Goal: Task Accomplishment & Management: Manage account settings

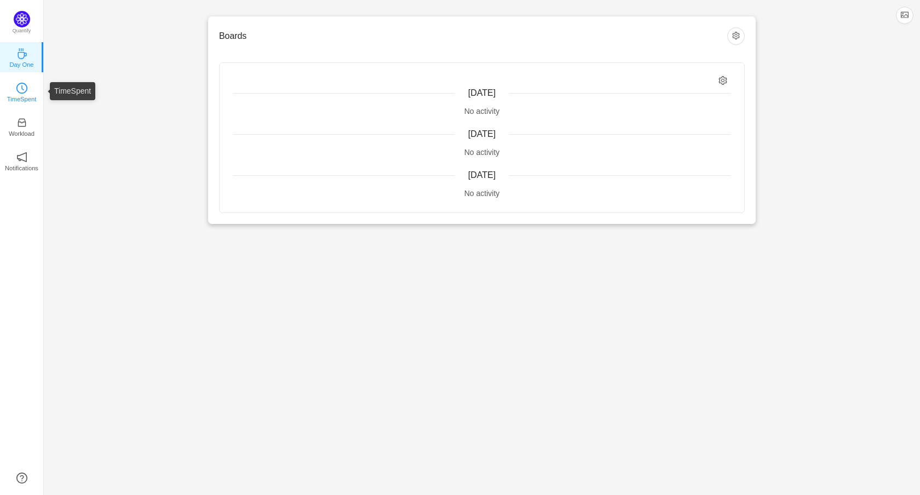
click at [24, 94] on p "TimeSpent" at bounding box center [22, 99] width 30 height 10
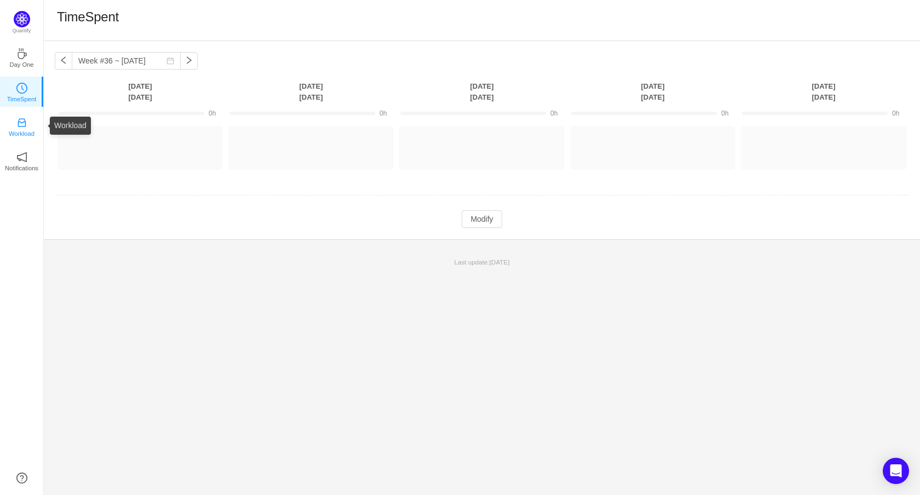
click at [26, 128] on icon "icon: inbox" at bounding box center [21, 122] width 11 height 11
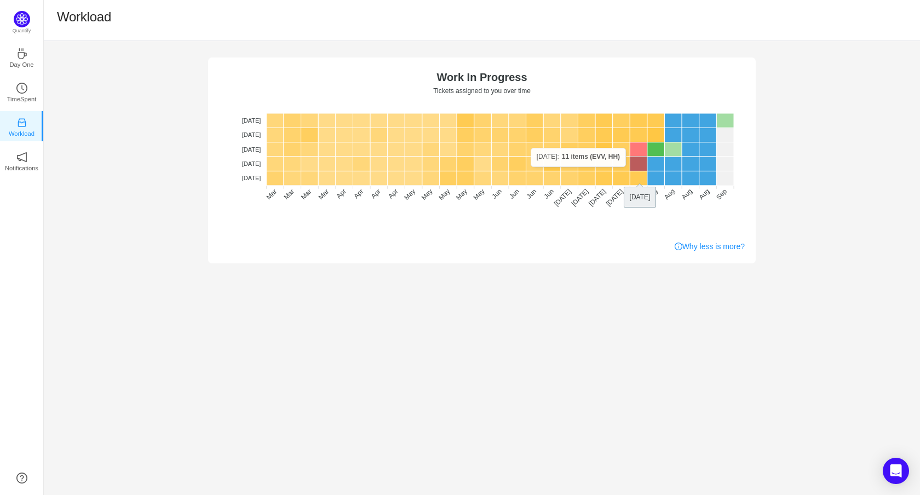
click at [634, 167] on rect at bounding box center [638, 164] width 18 height 14
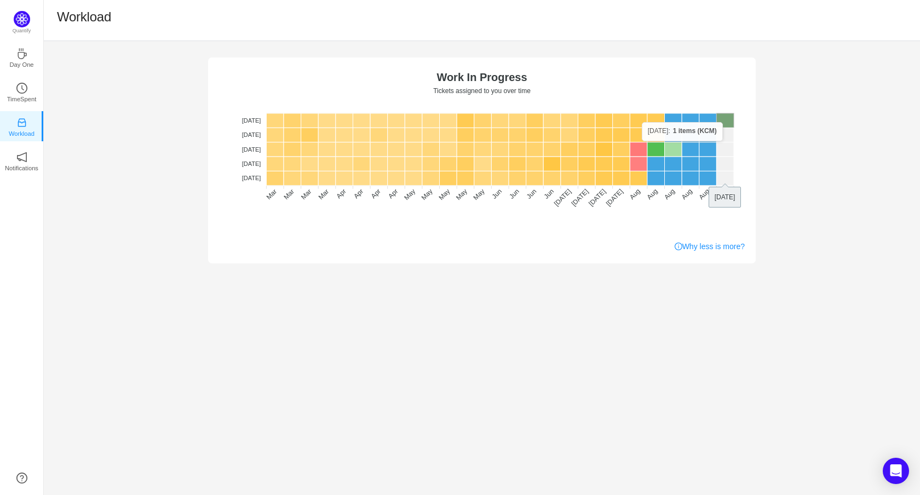
click at [727, 122] on rect at bounding box center [725, 120] width 18 height 14
click at [21, 100] on p "TimeSpent" at bounding box center [22, 99] width 30 height 10
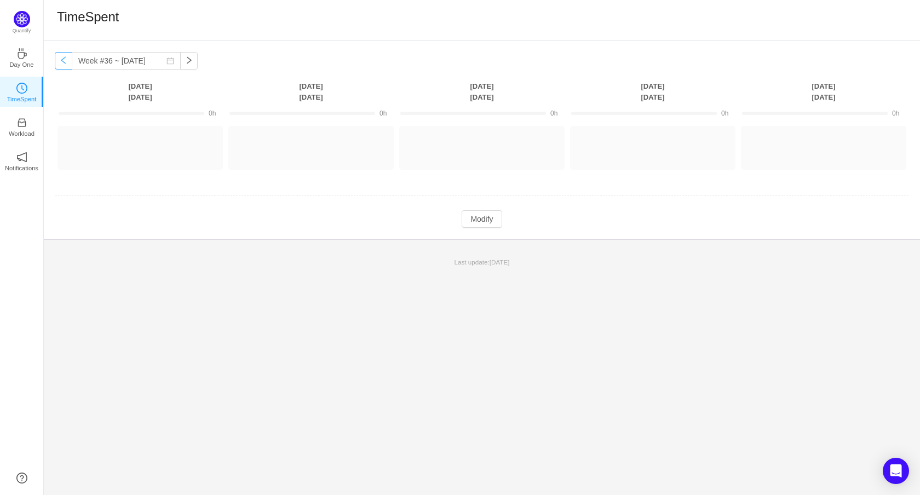
click at [63, 60] on button "button" at bounding box center [64, 61] width 18 height 18
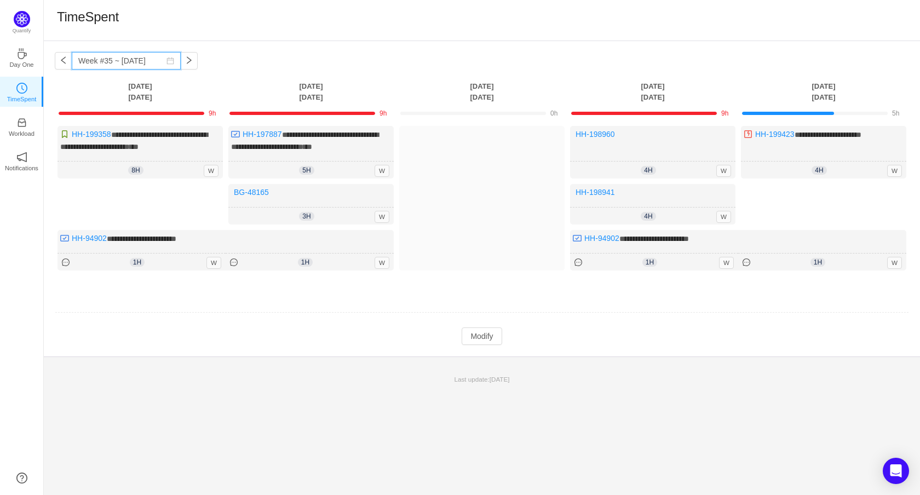
click at [114, 63] on input "Week #35 ~ [DATE]" at bounding box center [126, 61] width 109 height 18
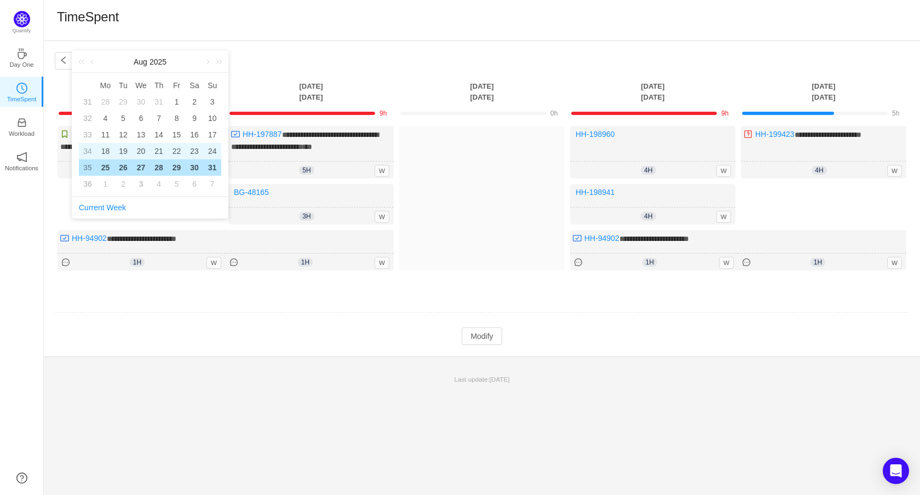
click at [97, 150] on td "18" at bounding box center [105, 151] width 18 height 16
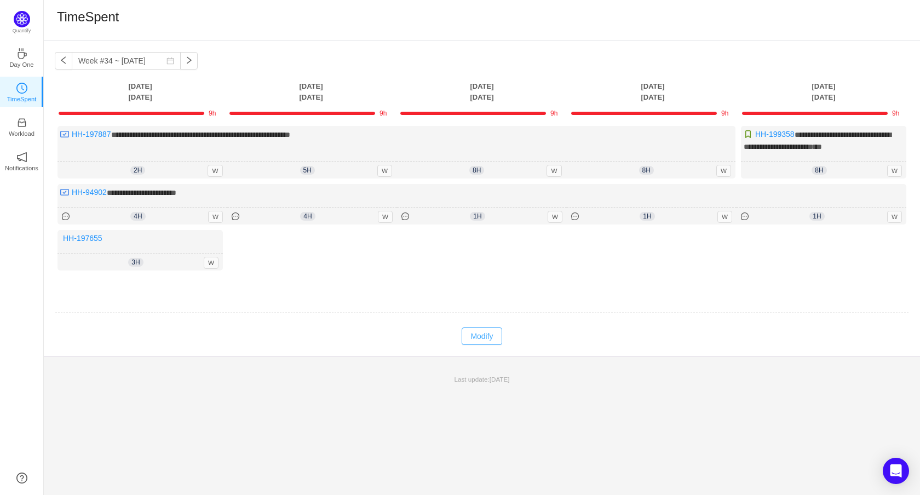
click at [473, 331] on button "Modify" at bounding box center [481, 336] width 40 height 18
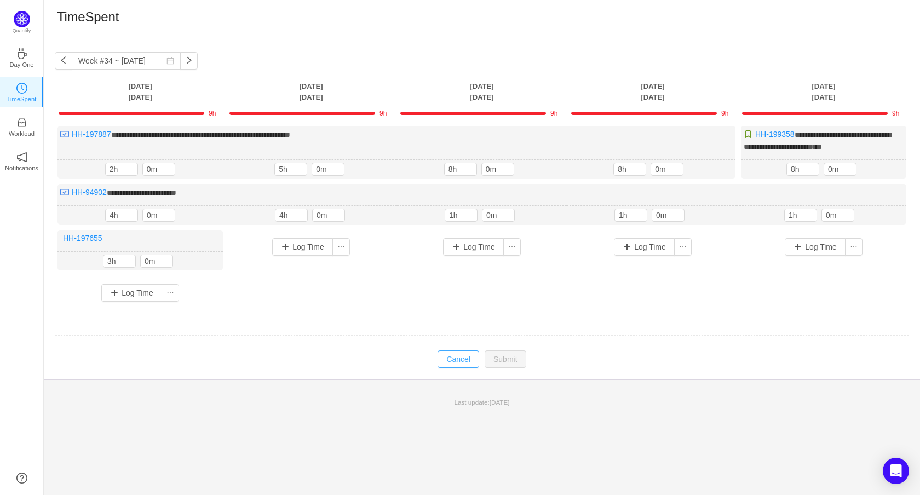
click at [463, 359] on button "Cancel" at bounding box center [458, 359] width 42 height 18
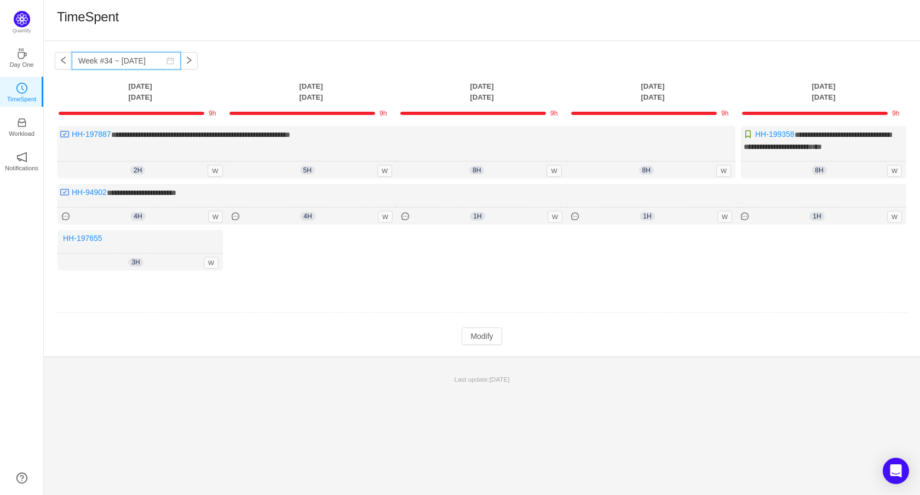
click at [157, 61] on input "Week #34 ~ Aug 18" at bounding box center [126, 61] width 109 height 18
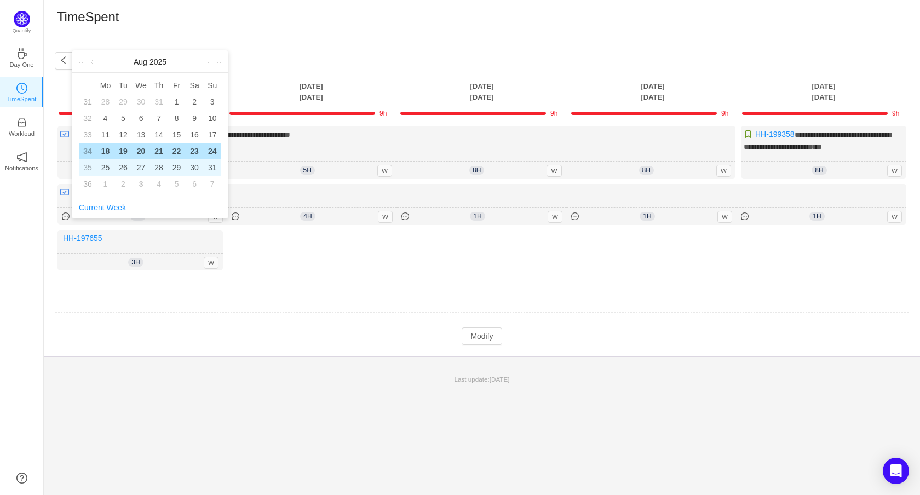
click at [164, 160] on td "28" at bounding box center [159, 167] width 18 height 16
type input "Week #35 ~ Aug 25"
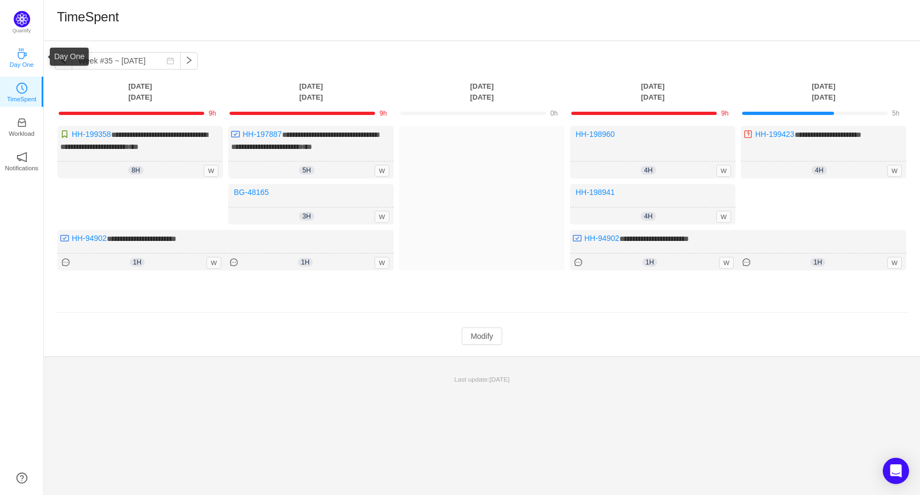
click at [20, 61] on p "Day One" at bounding box center [21, 65] width 24 height 10
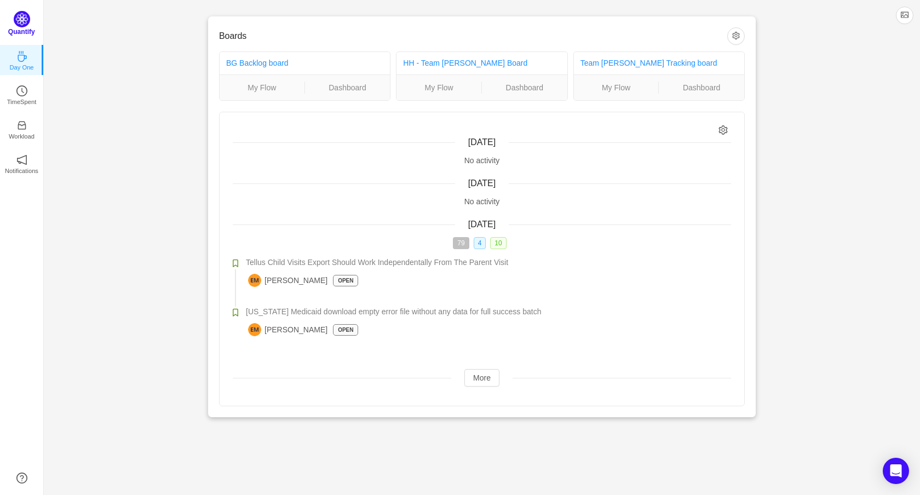
click at [25, 22] on img at bounding box center [22, 19] width 16 height 16
click at [27, 93] on link "TimeSpent" at bounding box center [21, 91] width 11 height 11
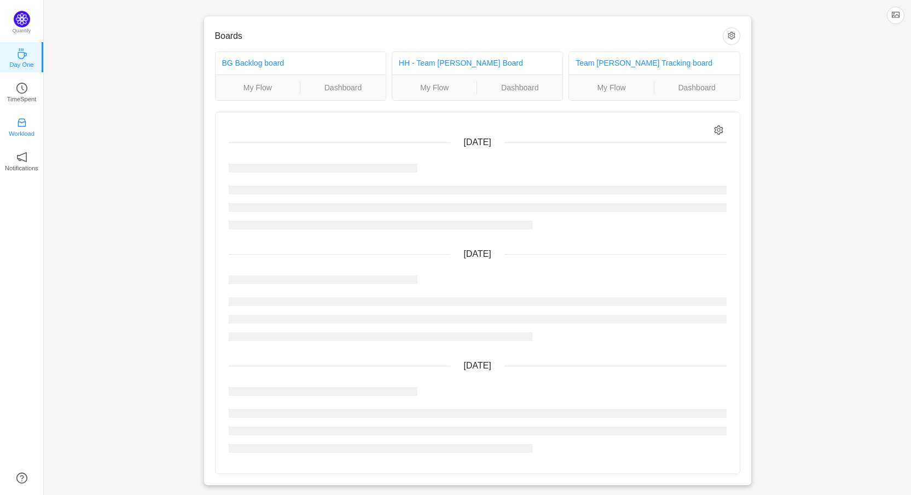
click at [16, 132] on p "Workload" at bounding box center [22, 134] width 26 height 10
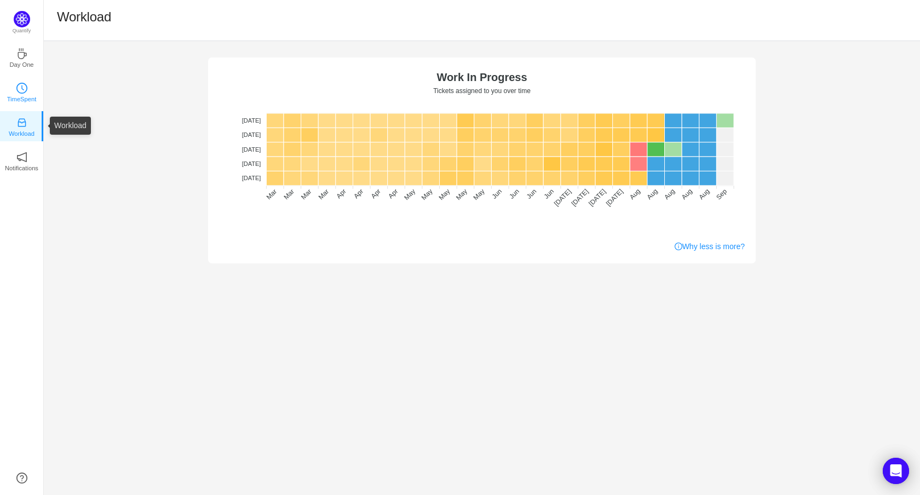
click at [18, 100] on p "TimeSpent" at bounding box center [22, 99] width 30 height 10
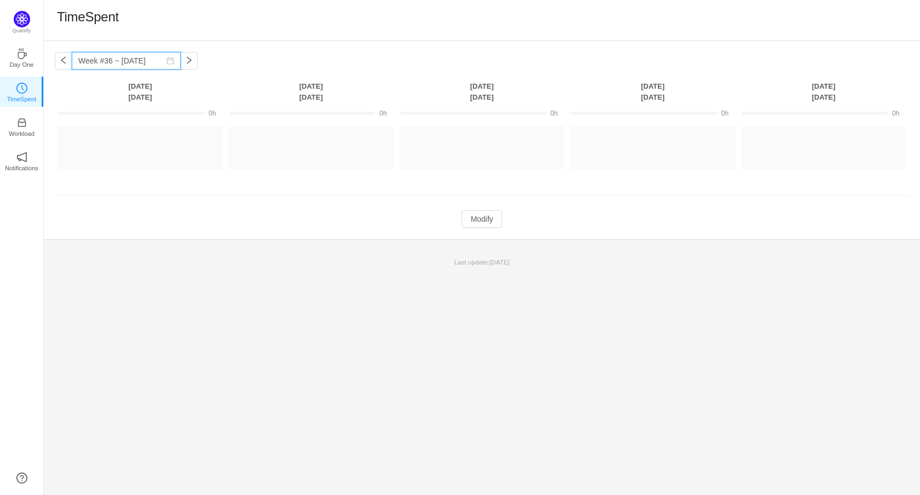
click at [97, 63] on input "Week #36 ~ [DATE]" at bounding box center [126, 61] width 109 height 18
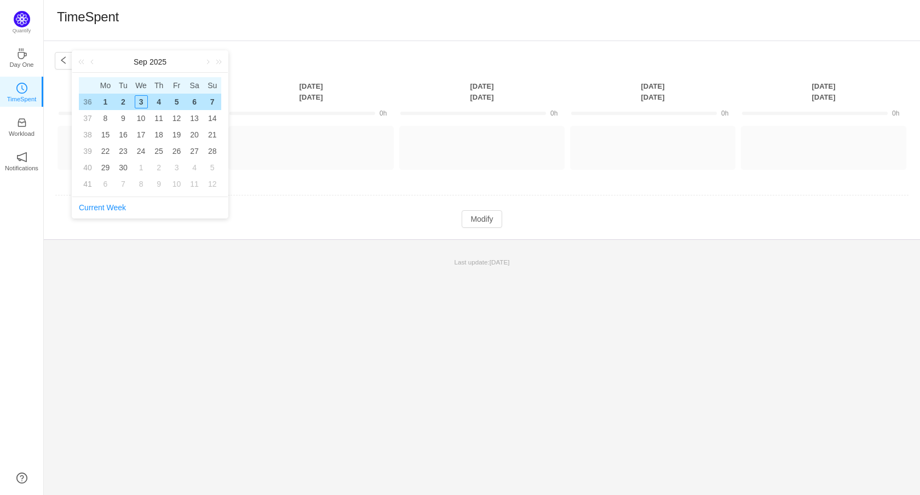
click at [116, 85] on span "Tu" at bounding box center [123, 85] width 18 height 10
click at [90, 62] on link at bounding box center [93, 62] width 10 height 22
click at [140, 169] on div "27" at bounding box center [141, 167] width 13 height 13
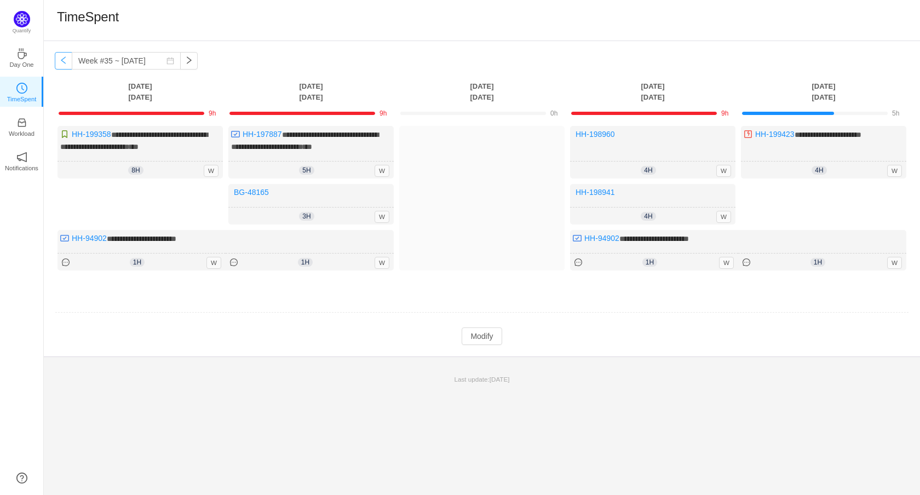
click at [66, 62] on button "button" at bounding box center [64, 61] width 18 height 18
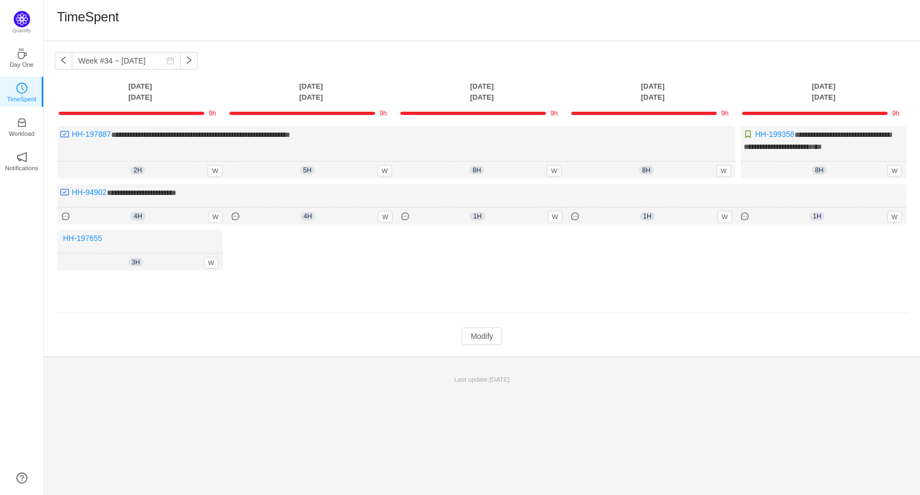
drag, startPoint x: 452, startPoint y: 378, endPoint x: 538, endPoint y: 375, distance: 86.5
click at [538, 375] on p "Last update: 3 years ago" at bounding box center [481, 379] width 863 height 10
drag, startPoint x: 309, startPoint y: 373, endPoint x: 316, endPoint y: 374, distance: 7.2
click at [310, 374] on p "Last update: 3 years ago" at bounding box center [481, 379] width 863 height 10
click at [64, 61] on button "button" at bounding box center [64, 61] width 18 height 18
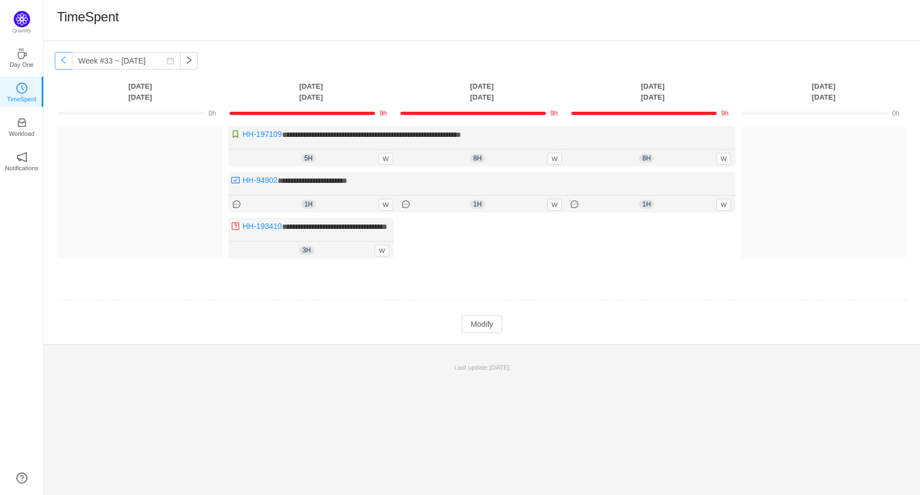
click at [62, 67] on button "button" at bounding box center [64, 61] width 18 height 18
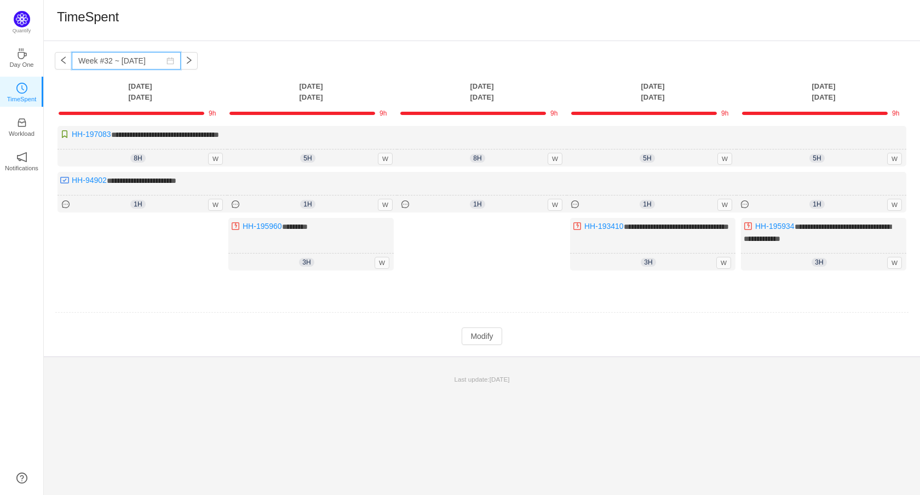
click at [122, 65] on input "Week #32 ~ Aug 04" at bounding box center [126, 61] width 109 height 18
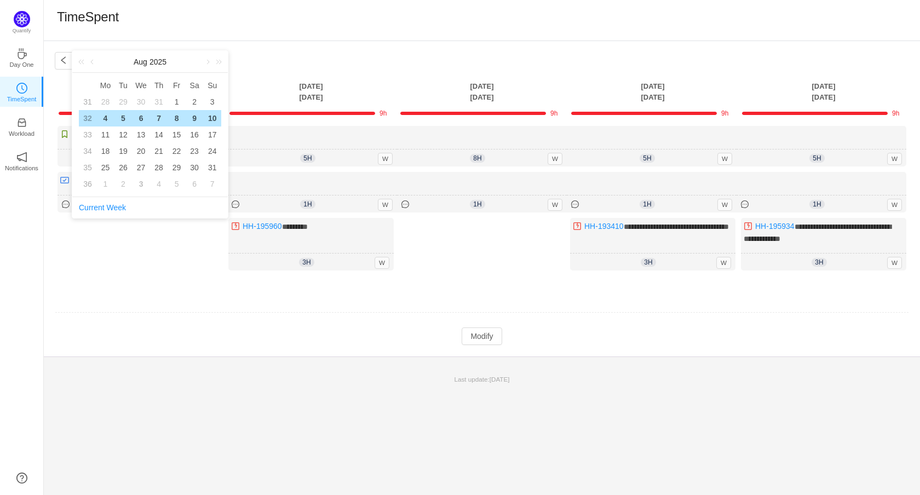
click at [180, 414] on div "**********" at bounding box center [482, 268] width 876 height 454
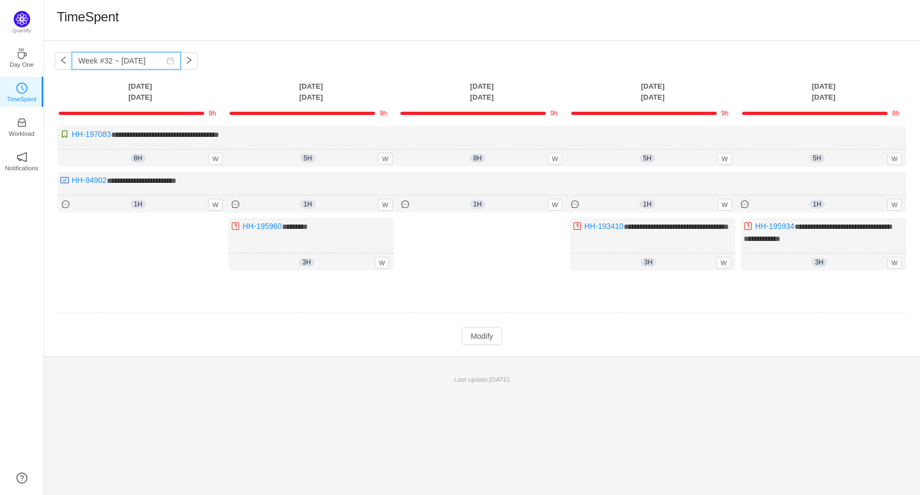
click at [115, 61] on input "Week #32 ~ Aug 04" at bounding box center [126, 61] width 109 height 18
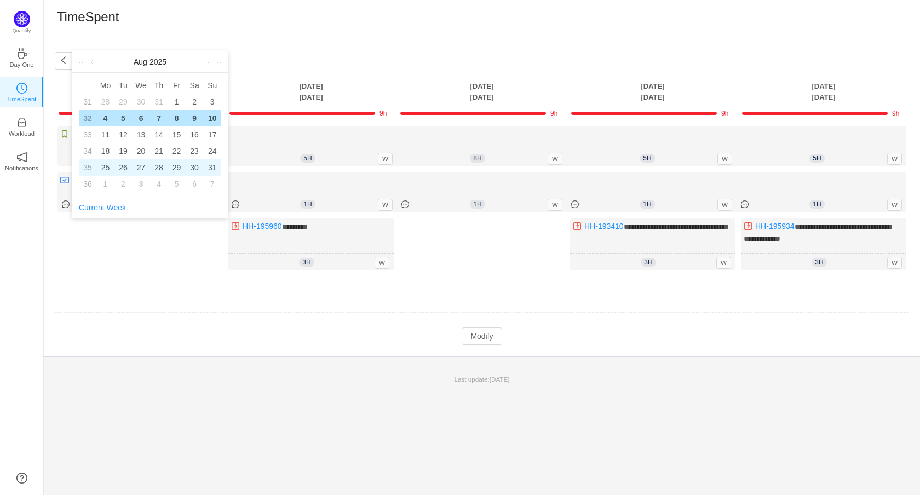
click at [139, 165] on div "27" at bounding box center [141, 167] width 13 height 13
type input "Week #35 ~ Aug 25"
